Goal: Contribute content

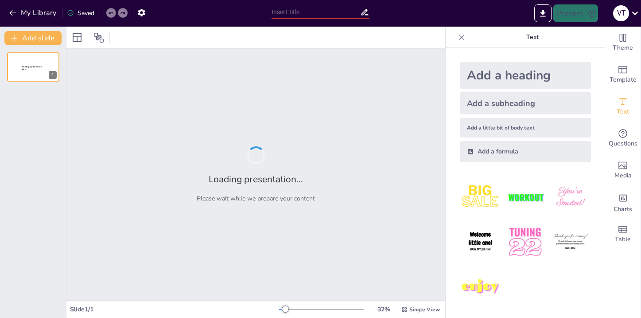
type input "Imported Power datos abstracs.pptx"
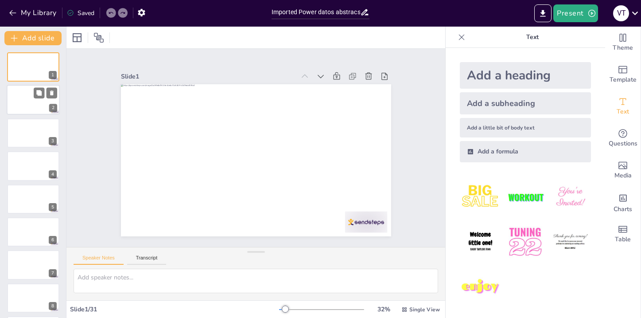
click at [14, 101] on div at bounding box center [33, 100] width 53 height 30
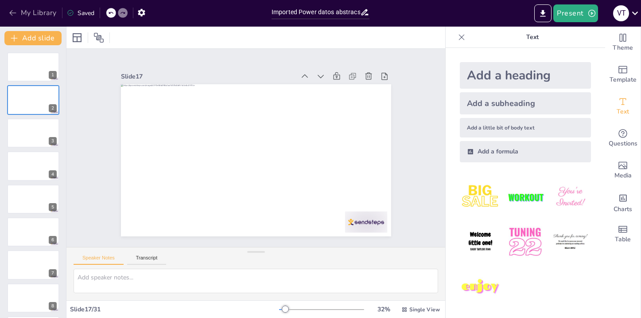
click at [34, 14] on button "My Library" at bounding box center [34, 13] width 54 height 14
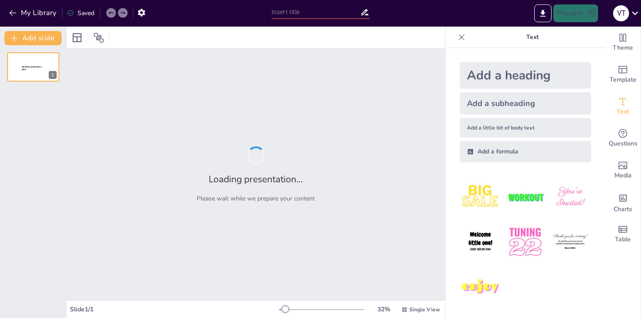
type input "Utilidad del [MEDICAL_DATA] en la Detección de Alteraciones Plaquetarias Congén…"
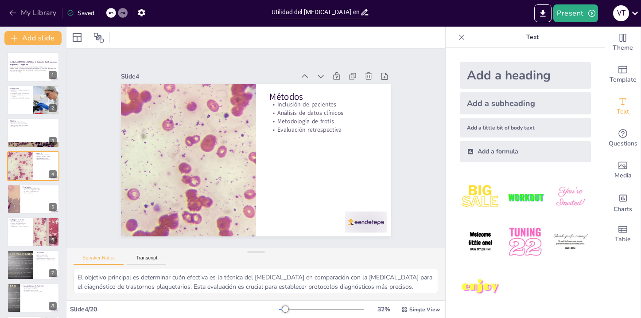
type textarea "El [MEDICAL_DATA] periférica es una técnica fundamental en hematología. Su rele…"
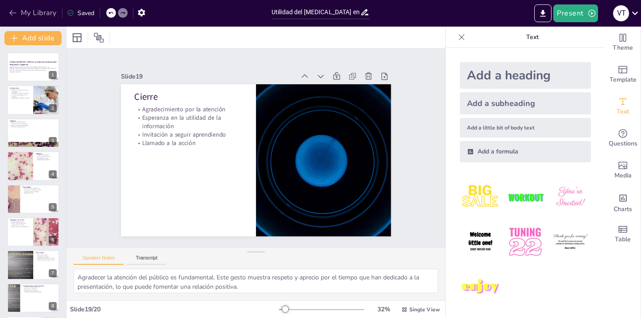
type textarea "Proporcionar información de contacto es esencial para facilitar la comunicación…"
